Goal: Task Accomplishment & Management: Complete application form

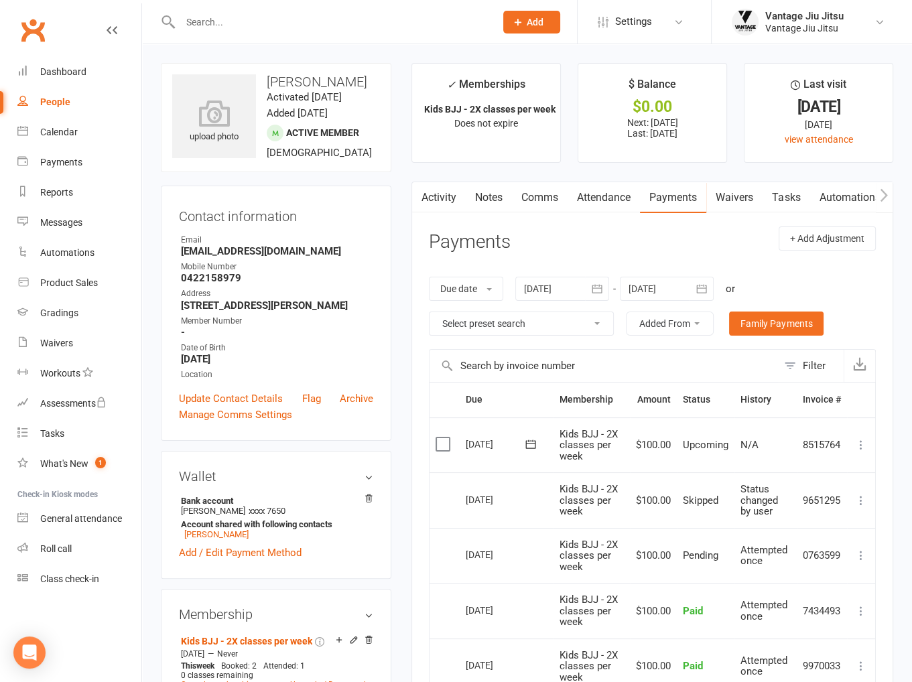
click at [389, 23] on input "text" at bounding box center [331, 22] width 310 height 19
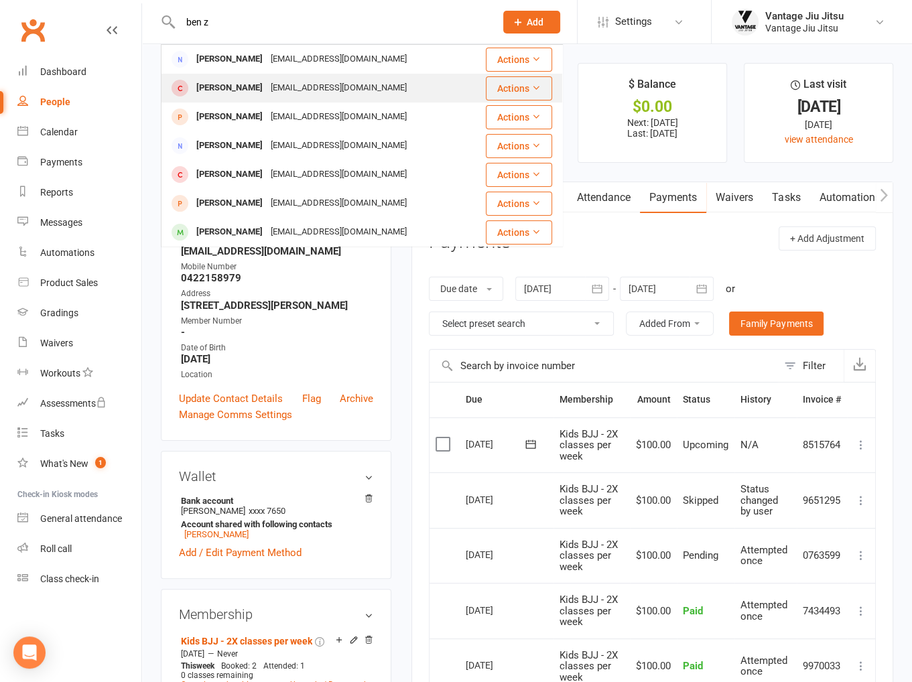
type input "ben z"
click at [239, 93] on div "[PERSON_NAME]" at bounding box center [229, 87] width 74 height 19
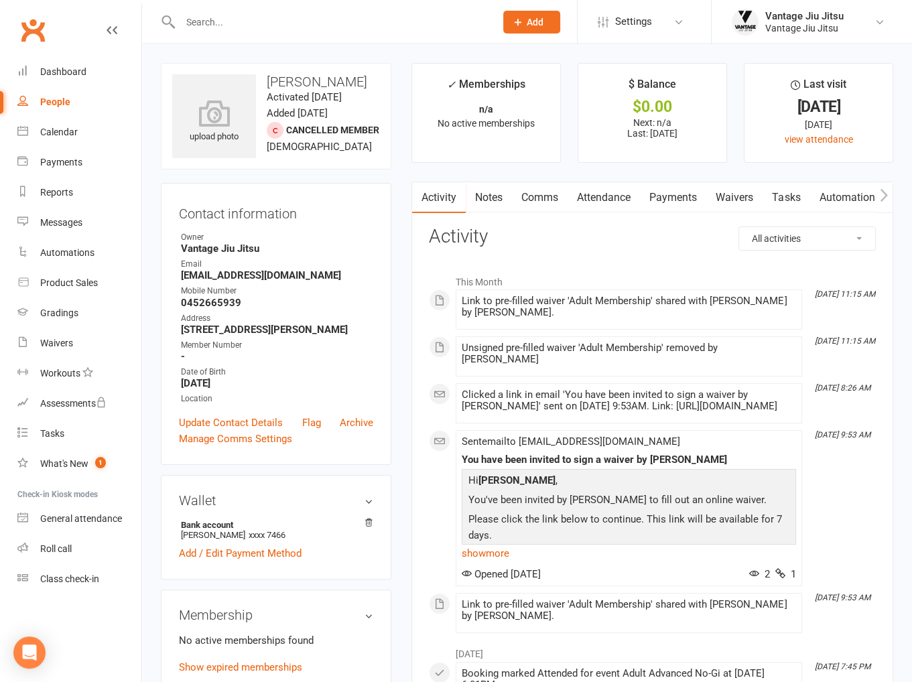
scroll to position [201, 0]
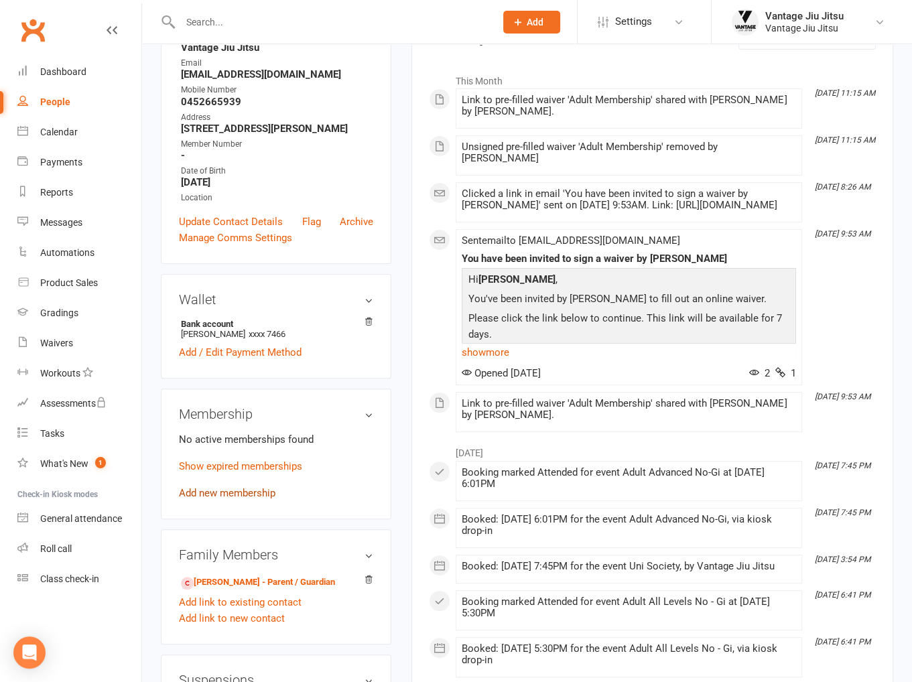
click at [211, 499] on link "Add new membership" at bounding box center [227, 493] width 97 height 12
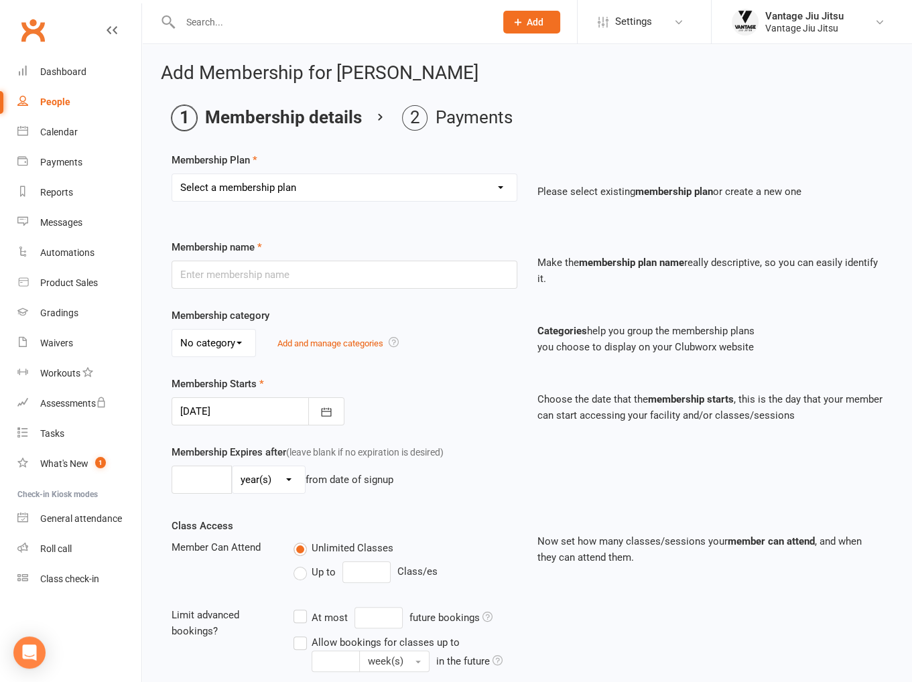
click at [284, 191] on select "Select a membership plan Create new Membership Plan Adult BJJ 10 Pack Adult BJJ…" at bounding box center [344, 187] width 345 height 27
select select "5"
click at [172, 174] on select "Select a membership plan Create new Membership Plan Adult BJJ 10 Pack Adult BJJ…" at bounding box center [344, 187] width 345 height 27
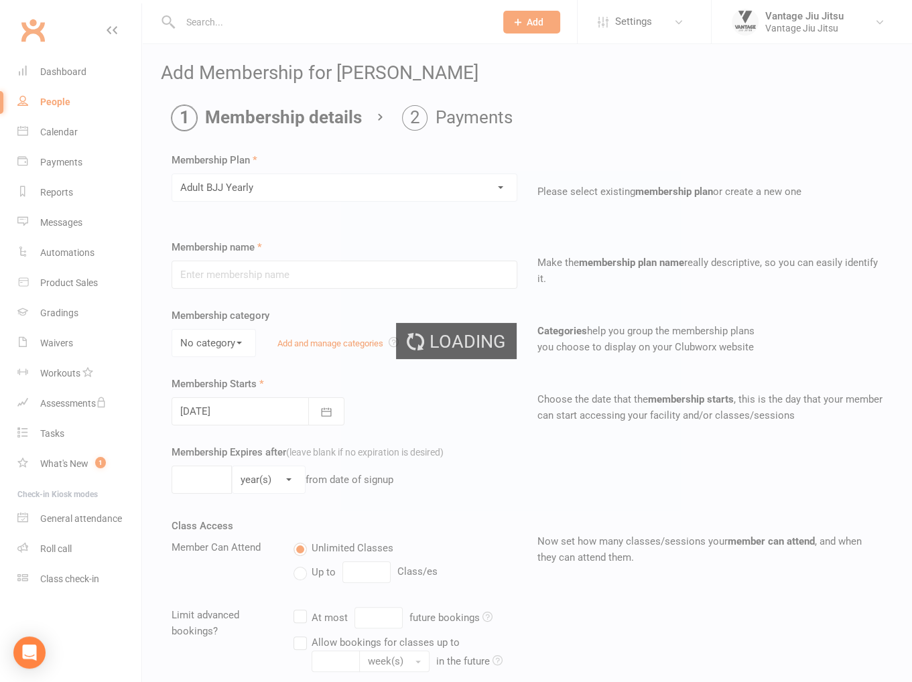
type input "Adult BJJ Yearly"
type input "0"
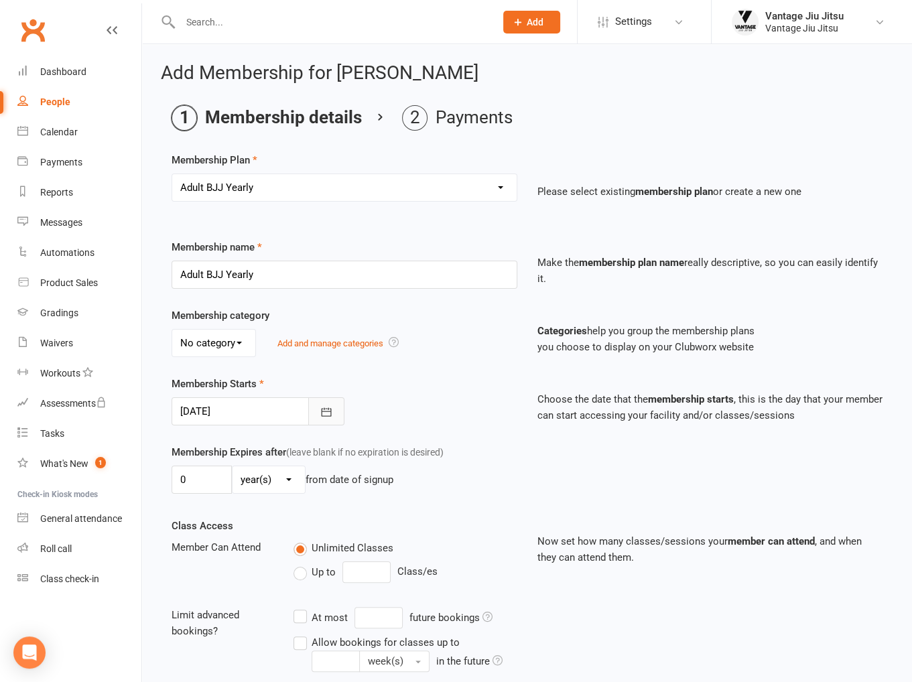
click at [340, 404] on button "button" at bounding box center [326, 412] width 36 height 28
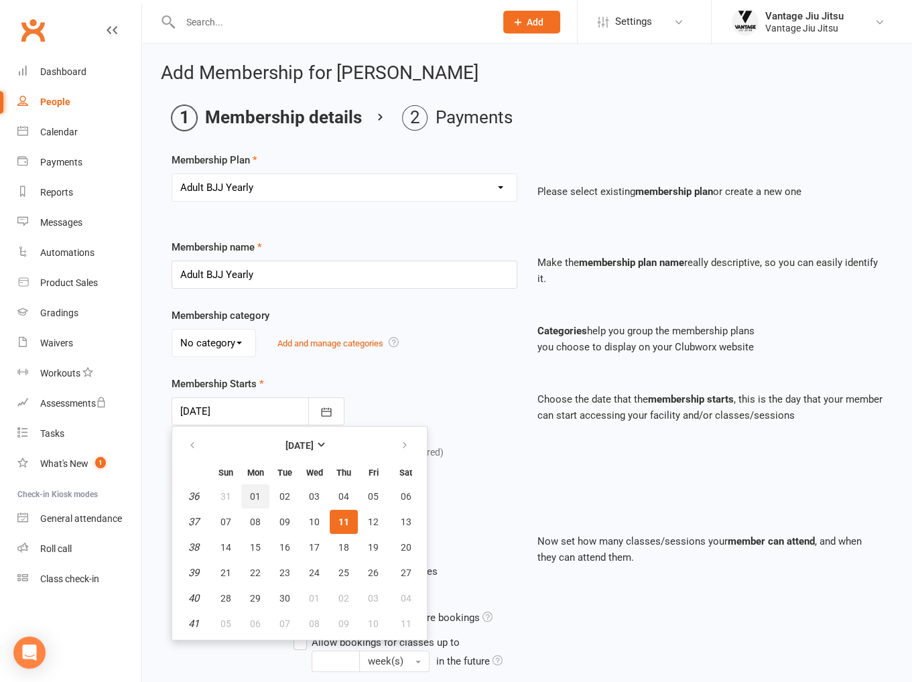
click at [257, 498] on span "01" at bounding box center [255, 496] width 11 height 11
type input "[DATE]"
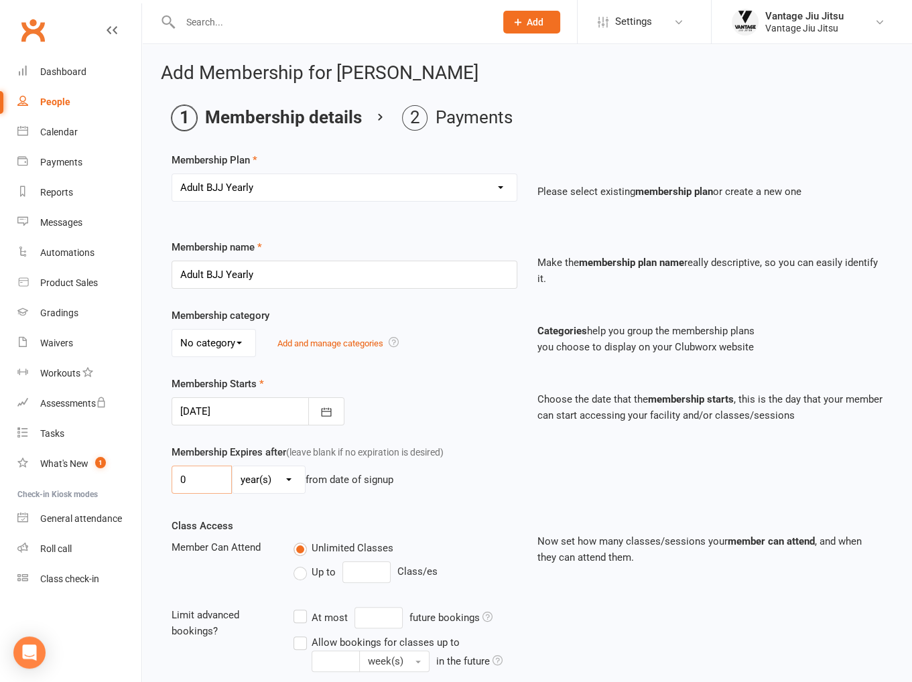
click at [204, 477] on input "0" at bounding box center [202, 480] width 60 height 28
type input "1"
click at [287, 473] on select "day(s) week(s) month(s) year(s)" at bounding box center [269, 480] width 72 height 27
select select "2"
click at [233, 467] on select "day(s) week(s) month(s) year(s)" at bounding box center [269, 480] width 72 height 27
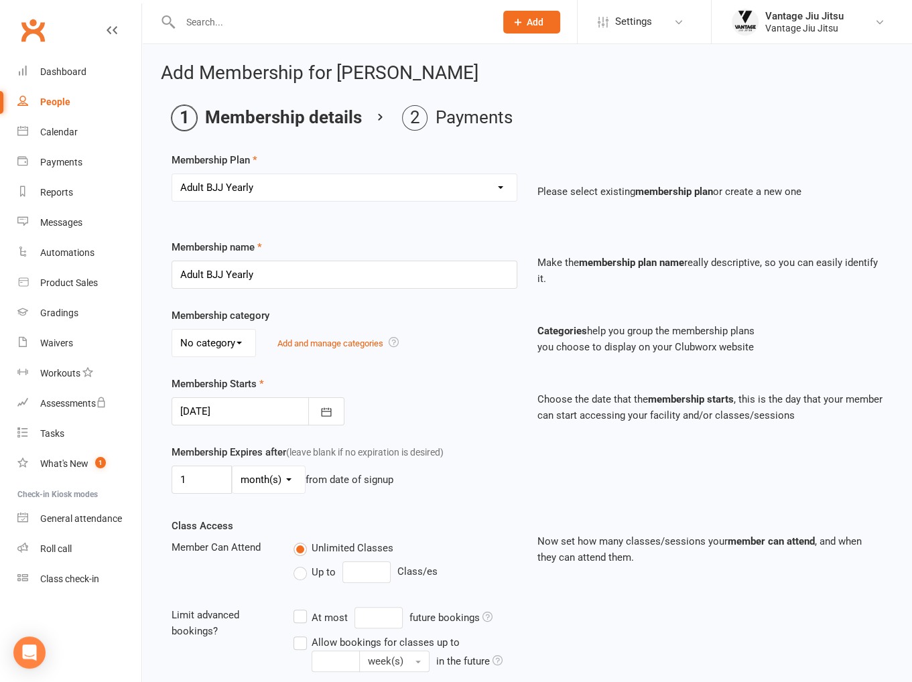
click at [523, 508] on div "Membership Expires after (leave blank if no expiration is desired) 1 day(s) wee…" at bounding box center [527, 481] width 731 height 74
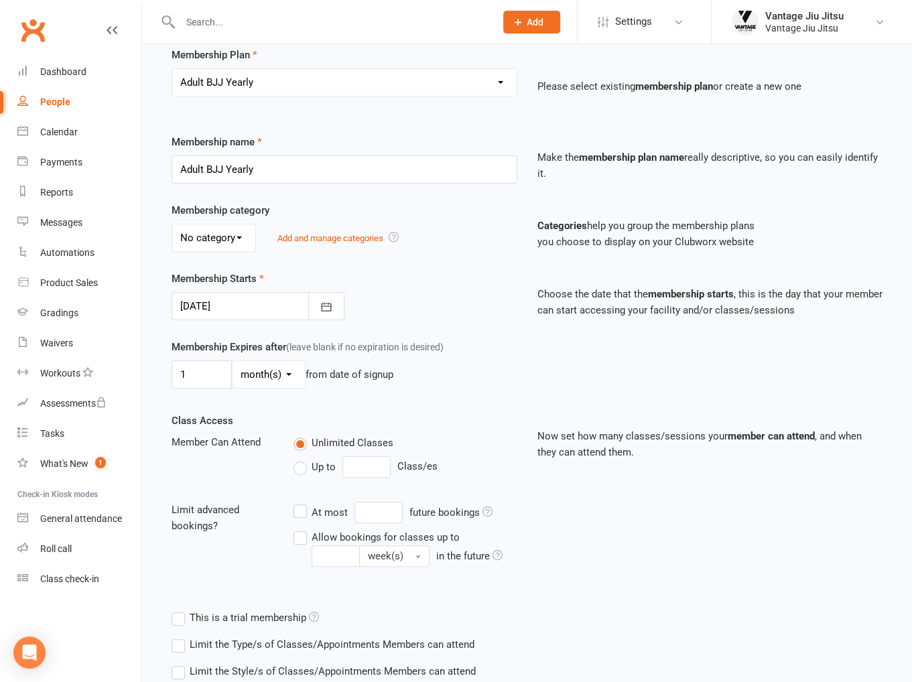
scroll to position [193, 0]
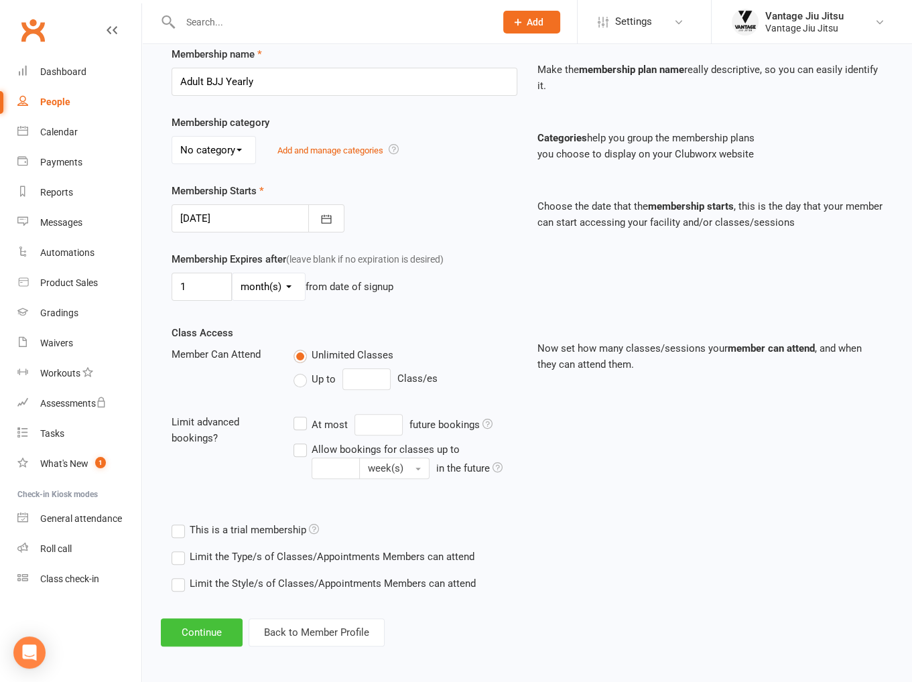
click at [184, 634] on button "Continue" at bounding box center [202, 633] width 82 height 28
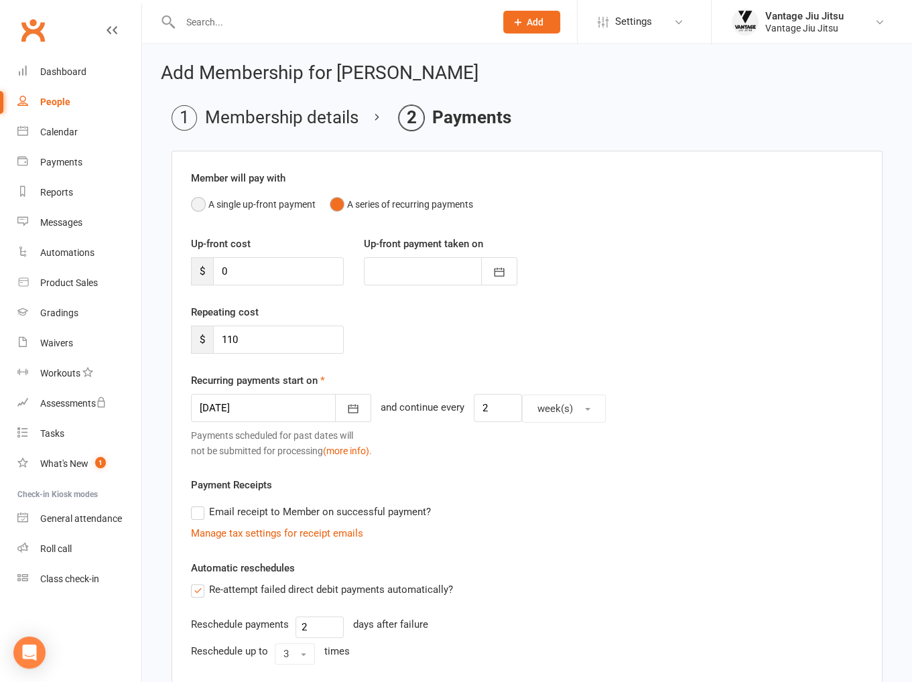
click at [200, 199] on button "A single up-front payment" at bounding box center [253, 204] width 125 height 25
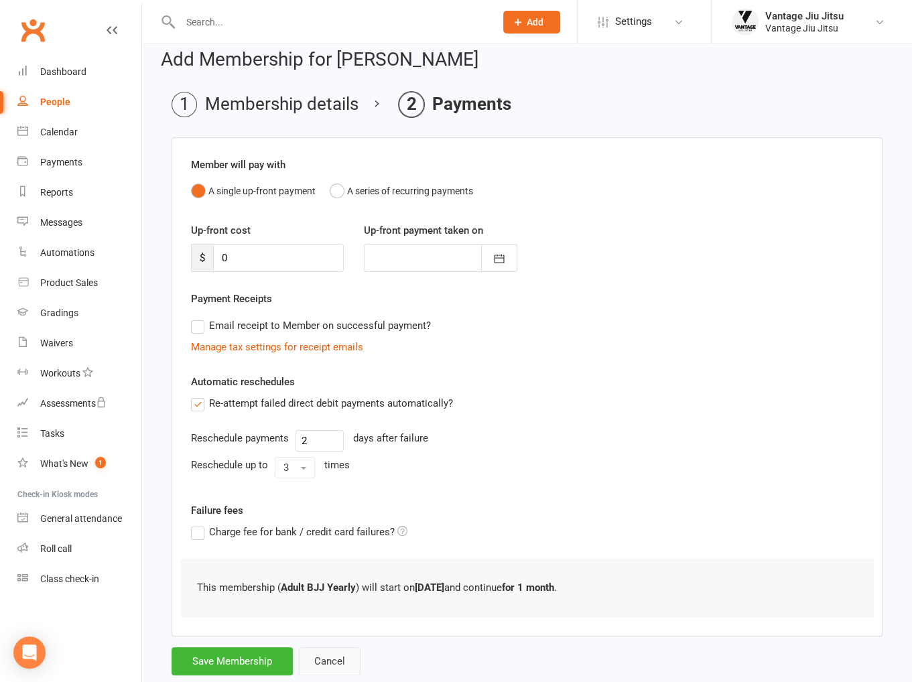
scroll to position [46, 0]
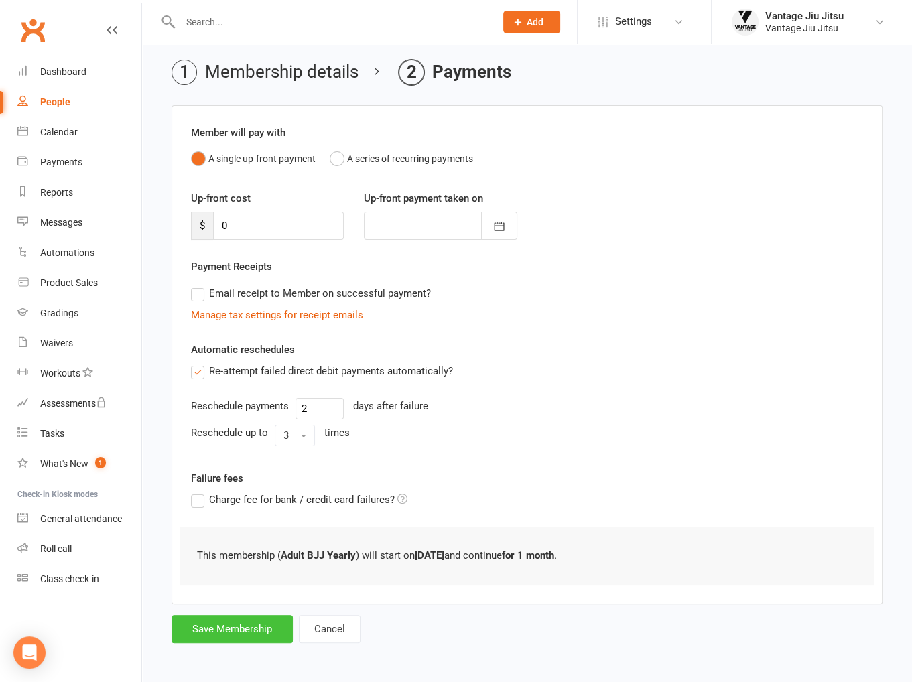
click at [238, 618] on button "Save Membership" at bounding box center [232, 629] width 121 height 28
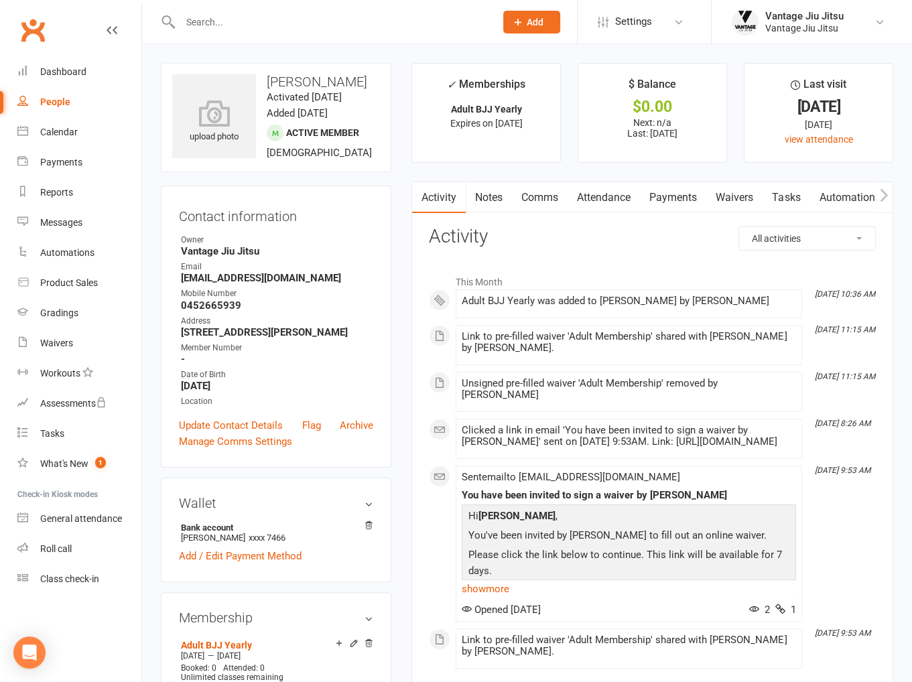
click at [30, 33] on link "Clubworx" at bounding box center [33, 30] width 34 height 34
